Goal: Navigation & Orientation: Find specific page/section

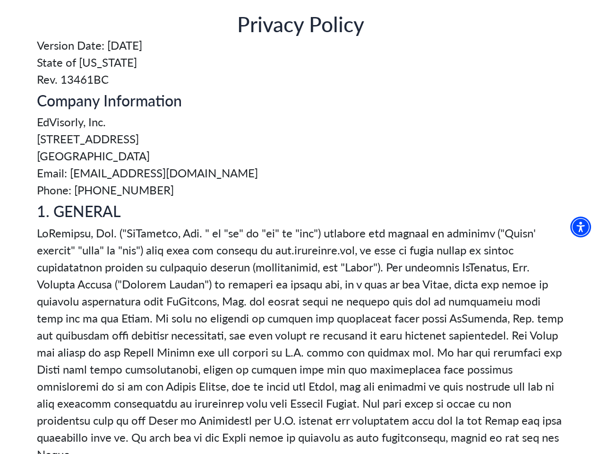
click at [585, 227] on img "Accessibility Menu" at bounding box center [581, 227] width 21 height 21
